Goal: Information Seeking & Learning: Learn about a topic

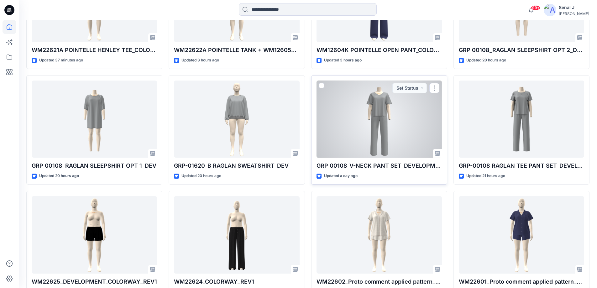
scroll to position [282, 0]
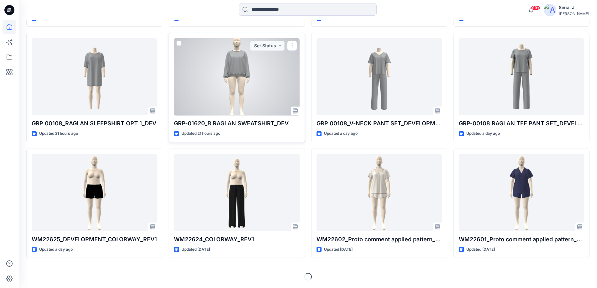
click at [243, 84] on div at bounding box center [236, 76] width 125 height 77
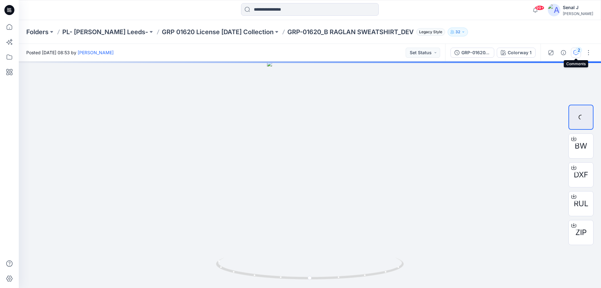
click at [576, 51] on div "2" at bounding box center [579, 50] width 6 height 6
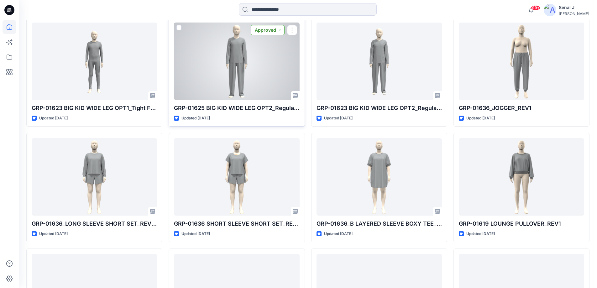
scroll to position [1573, 0]
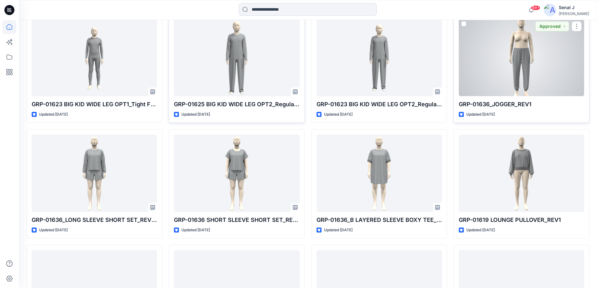
click at [520, 59] on div at bounding box center [520, 57] width 125 height 77
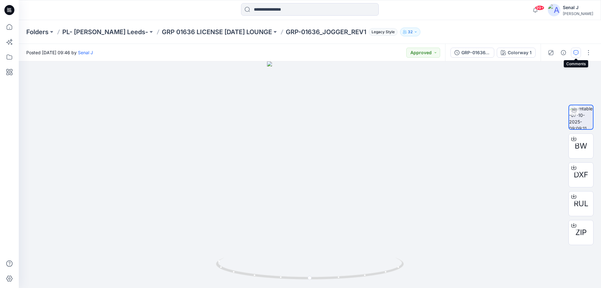
click at [575, 54] on icon "button" at bounding box center [576, 52] width 5 height 5
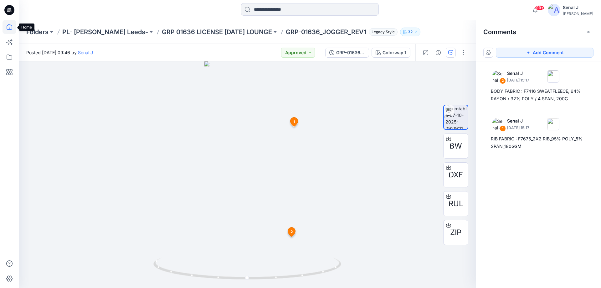
click at [7, 28] on icon at bounding box center [10, 27] width 6 height 6
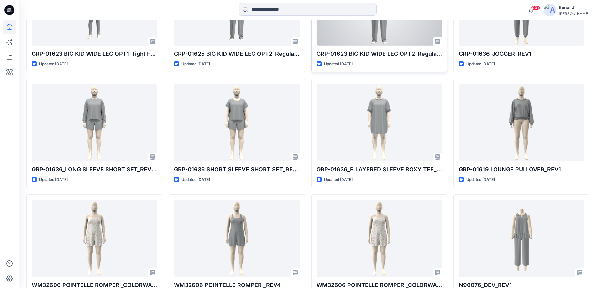
scroll to position [1628, 0]
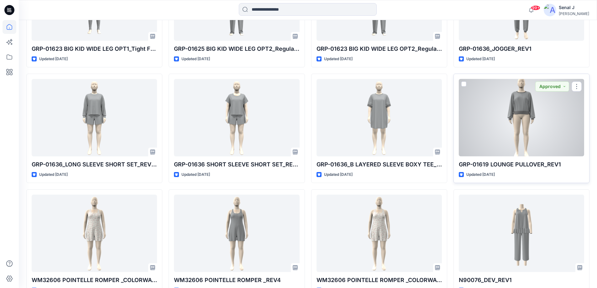
click at [502, 129] on div at bounding box center [520, 117] width 125 height 77
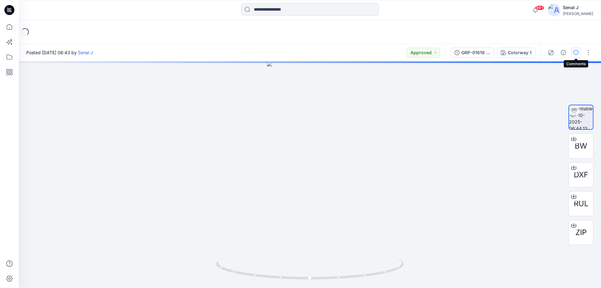
click at [576, 53] on icon "button" at bounding box center [576, 52] width 5 height 5
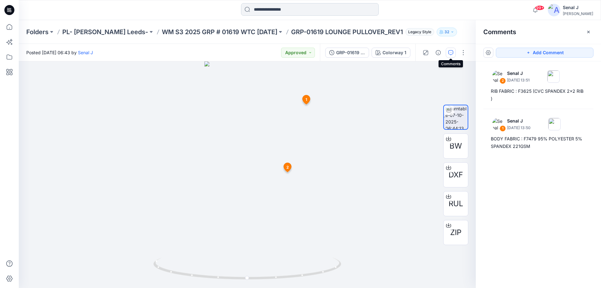
click at [270, 9] on input at bounding box center [310, 9] width 138 height 13
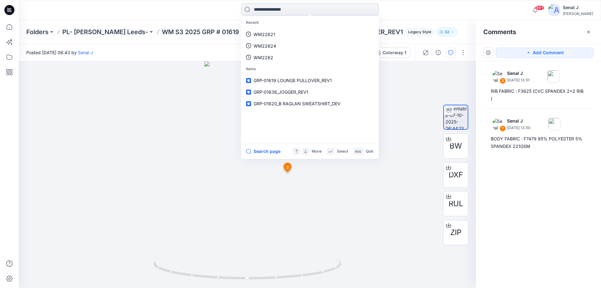
paste input "*********"
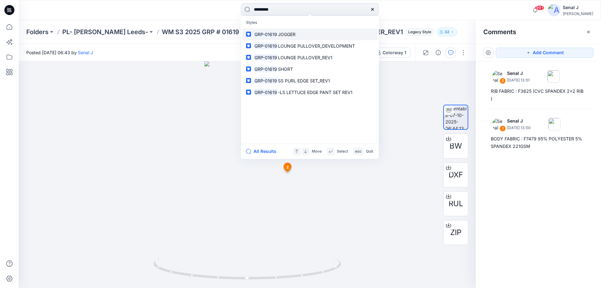
type input "*********"
click at [291, 33] on span "JOGGER" at bounding box center [287, 34] width 18 height 5
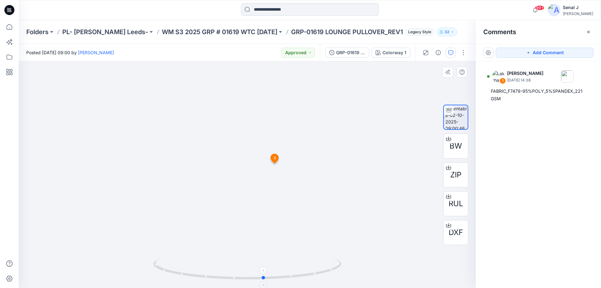
drag, startPoint x: 324, startPoint y: 270, endPoint x: 341, endPoint y: 271, distance: 17.0
click at [341, 271] on icon at bounding box center [247, 268] width 189 height 23
drag, startPoint x: 295, startPoint y: 274, endPoint x: 195, endPoint y: 266, distance: 100.5
click at [195, 266] on icon at bounding box center [247, 268] width 189 height 23
drag, startPoint x: 197, startPoint y: 276, endPoint x: 278, endPoint y: 272, distance: 81.5
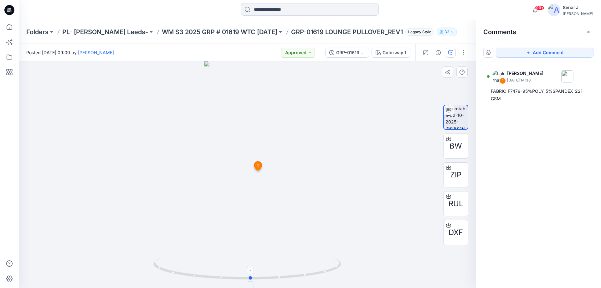
click at [278, 272] on icon at bounding box center [247, 268] width 189 height 23
drag, startPoint x: 255, startPoint y: 218, endPoint x: 251, endPoint y: 124, distance: 94.3
click at [251, 124] on img at bounding box center [247, 80] width 157 height 415
drag, startPoint x: 308, startPoint y: 276, endPoint x: 232, endPoint y: 267, distance: 77.3
click at [232, 267] on icon at bounding box center [247, 268] width 189 height 23
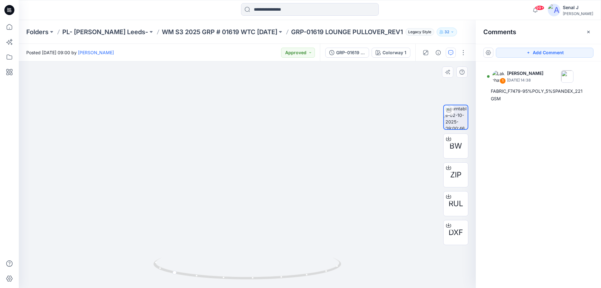
drag, startPoint x: 232, startPoint y: 176, endPoint x: 232, endPoint y: 236, distance: 60.1
click at [231, 239] on img at bounding box center [247, 112] width 157 height 352
